Goal: Information Seeking & Learning: Learn about a topic

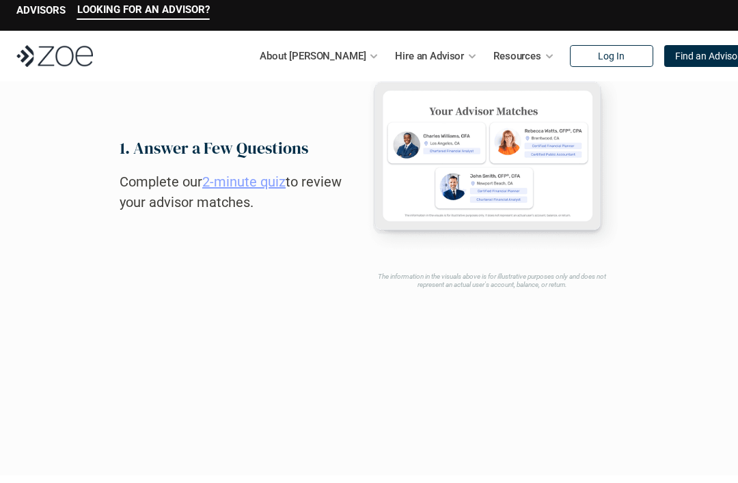
scroll to position [558, 0]
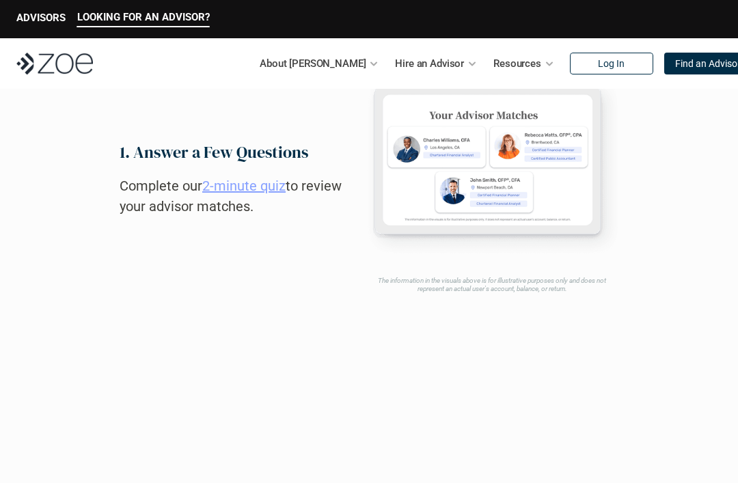
click at [261, 195] on link "2-minute quiz" at bounding box center [243, 186] width 83 height 16
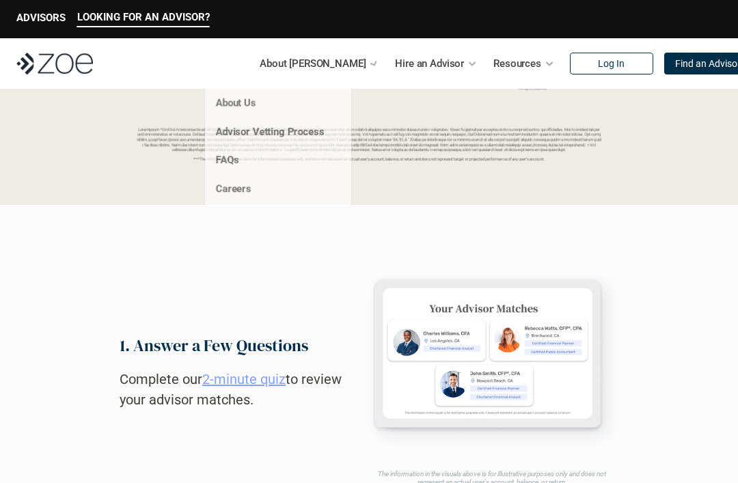
scroll to position [364, 0]
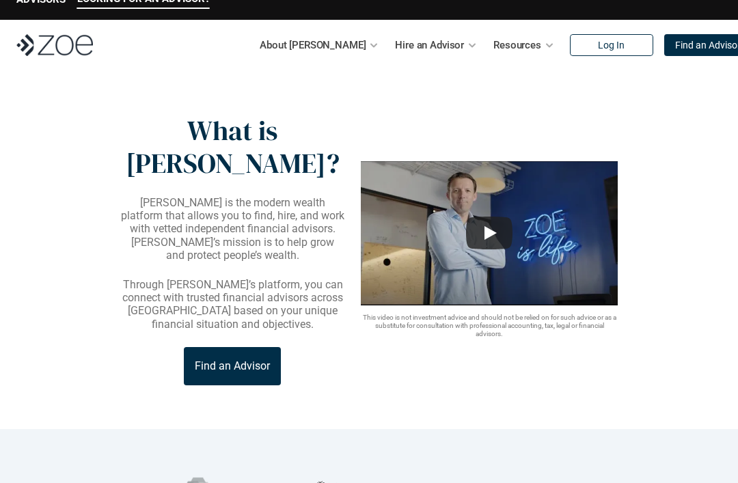
scroll to position [18, 0]
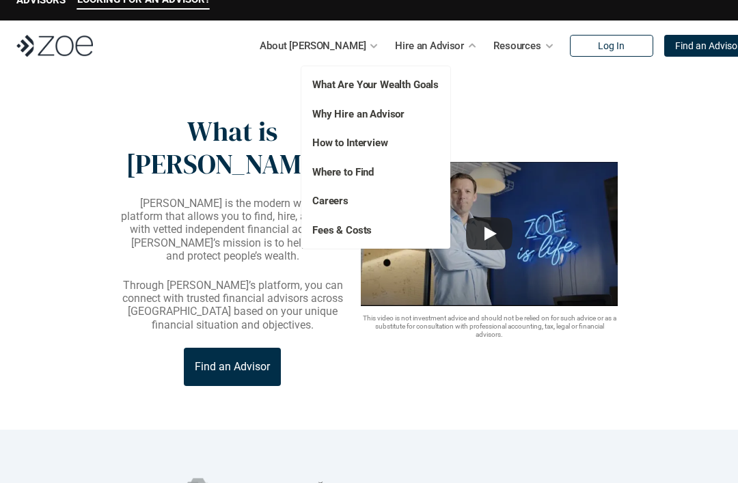
click at [588, 96] on header "What is [PERSON_NAME]? [PERSON_NAME] is the modern wealth platform that allows …" at bounding box center [369, 250] width 738 height 359
click at [371, 230] on link "Fees & Costs" at bounding box center [341, 230] width 59 height 12
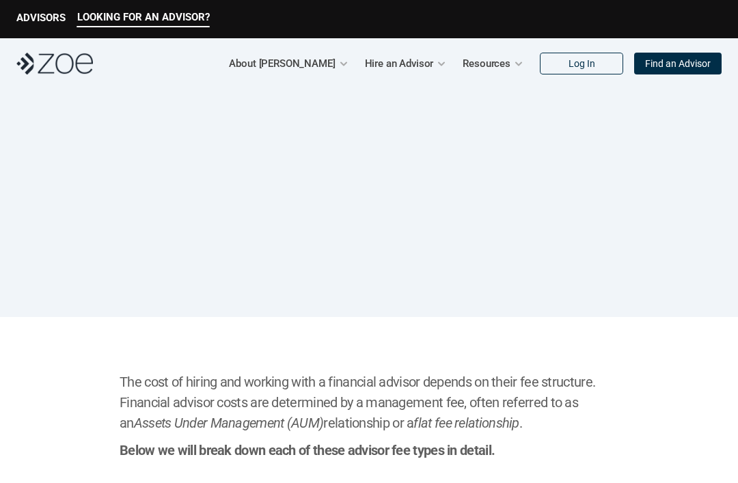
click at [340, 247] on h1 "How Much Does a Financial Advisor Cost?" at bounding box center [369, 203] width 410 height 92
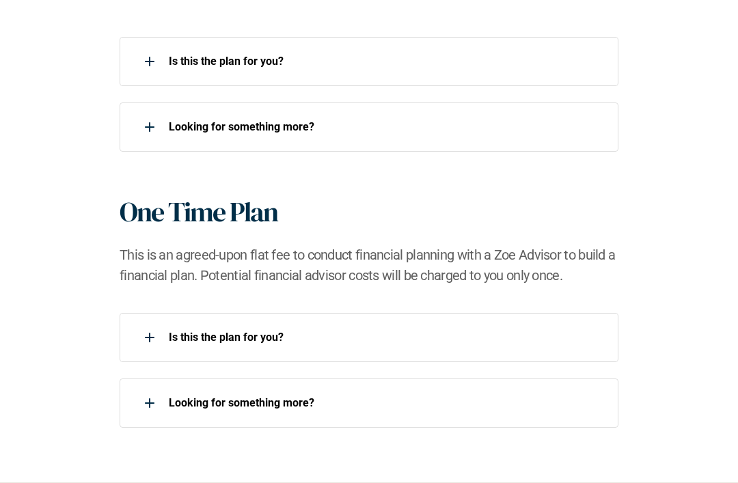
scroll to position [1507, 0]
click at [414, 338] on p "Is this the plan for you?​" at bounding box center [385, 338] width 433 height 13
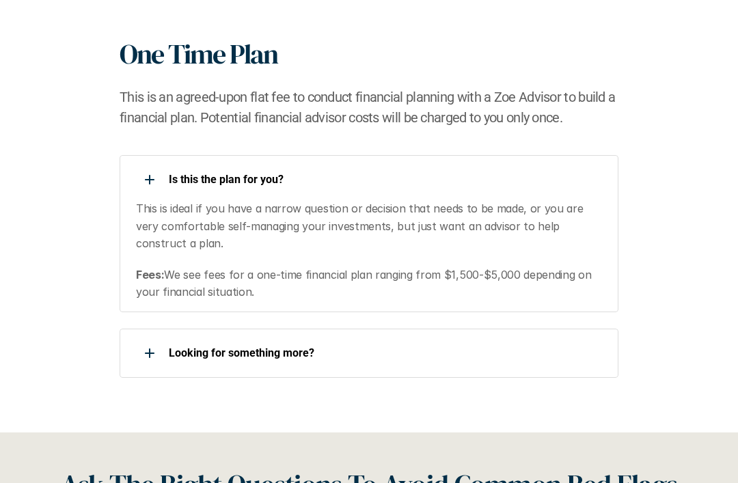
click at [572, 355] on p "Looking for something more?​" at bounding box center [385, 353] width 433 height 13
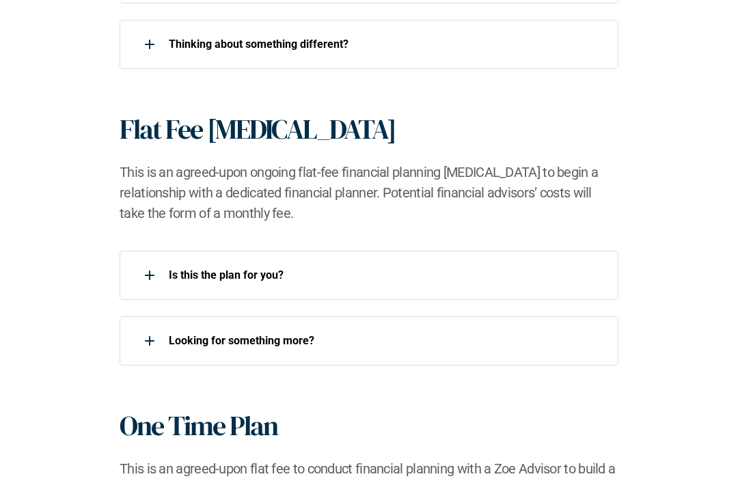
scroll to position [1294, 0]
click at [453, 278] on p "Is this the plan for you?​" at bounding box center [385, 275] width 433 height 13
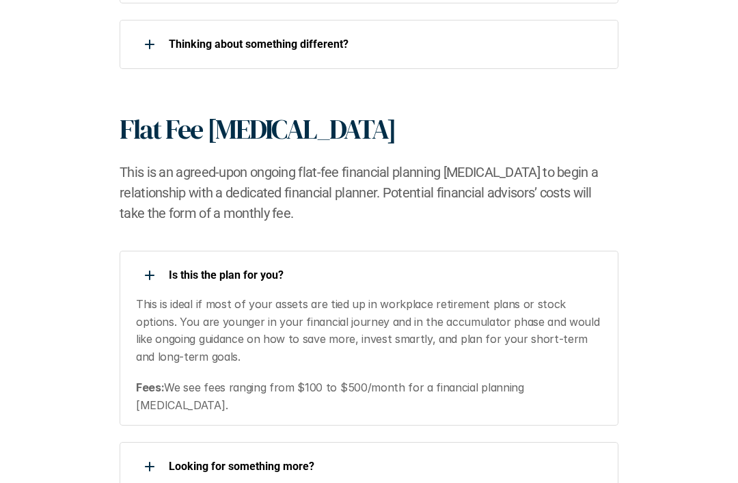
click at [559, 268] on div "Is this the plan for you?​" at bounding box center [361, 275] width 483 height 27
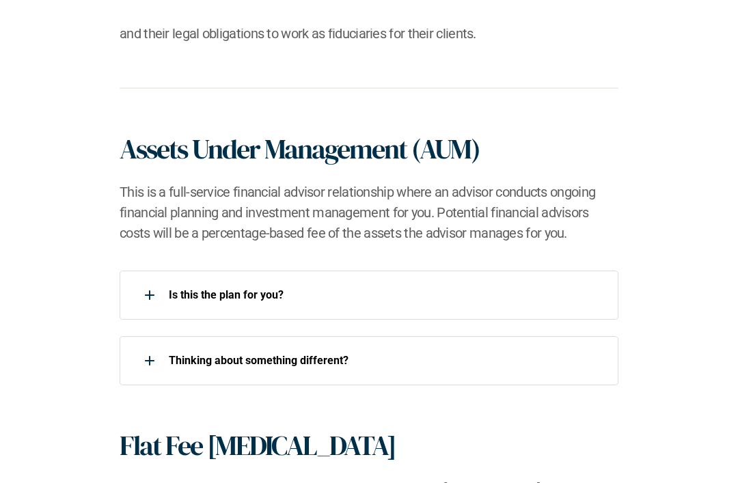
scroll to position [978, 0]
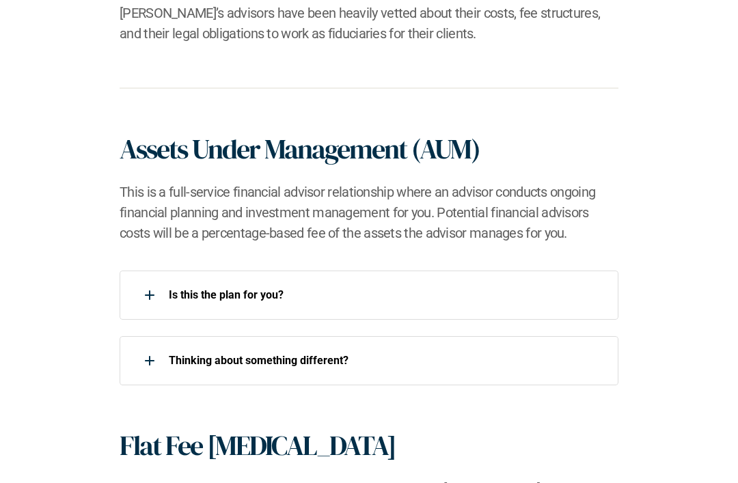
click at [553, 327] on div "Is this the plan for you?​ ​Thinking about something different?​" at bounding box center [369, 328] width 499 height 115
click at [569, 296] on p "Is this the plan for you?​" at bounding box center [385, 294] width 433 height 13
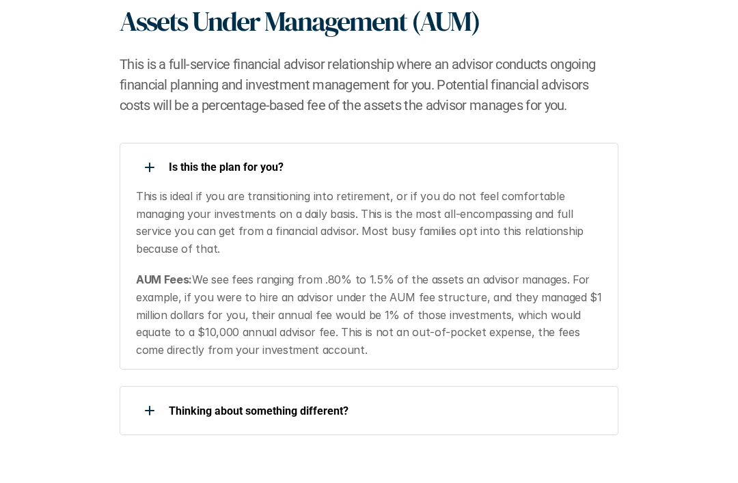
scroll to position [1105, 0]
click at [566, 401] on div "​Thinking about something different?​" at bounding box center [361, 410] width 483 height 27
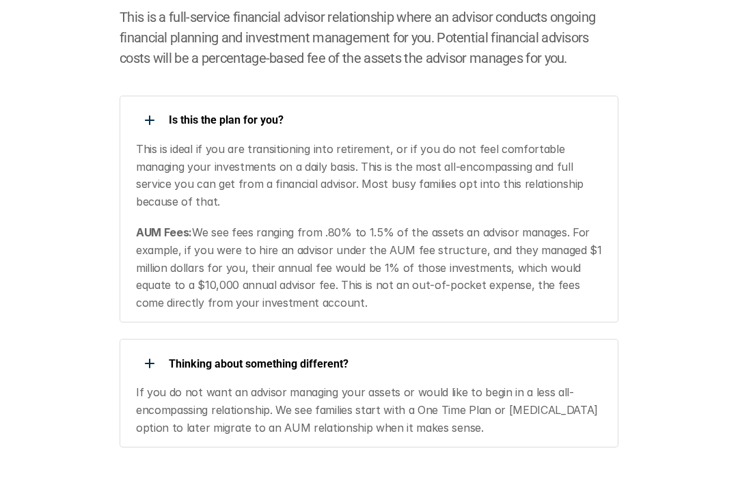
scroll to position [1152, 0]
click at [541, 412] on p "If you do not want an advisor managing your assets or would like to begin in a …" at bounding box center [369, 411] width 467 height 53
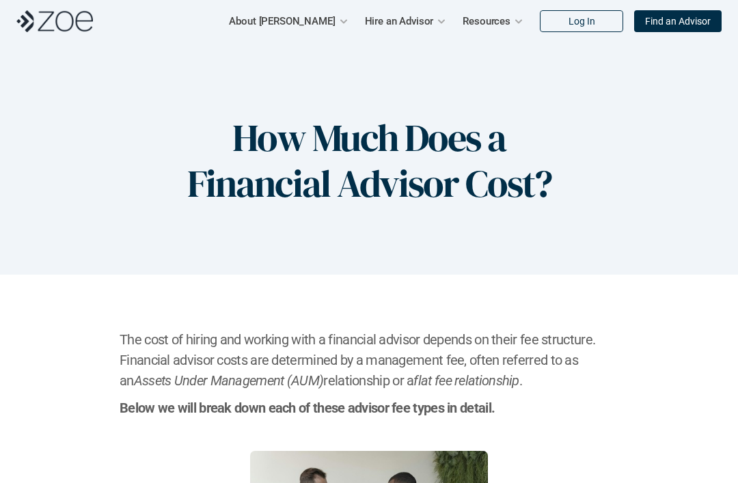
scroll to position [41, 0]
